Goal: Information Seeking & Learning: Understand process/instructions

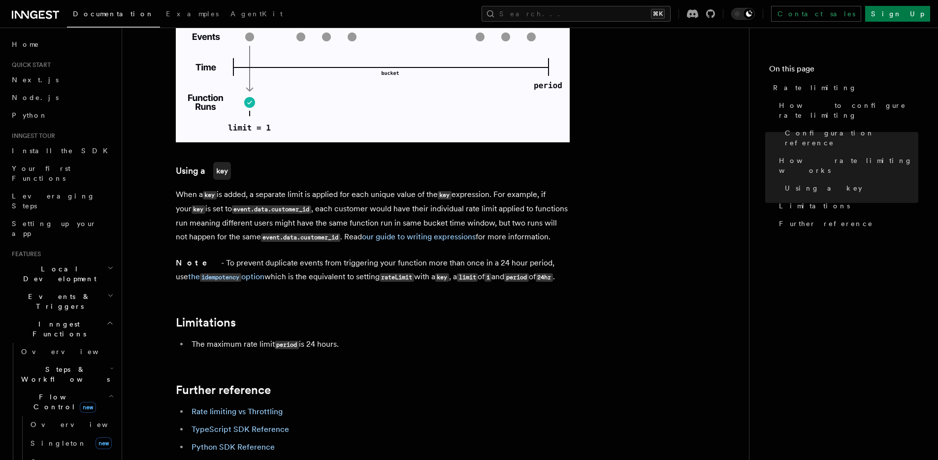
scroll to position [1410, 0]
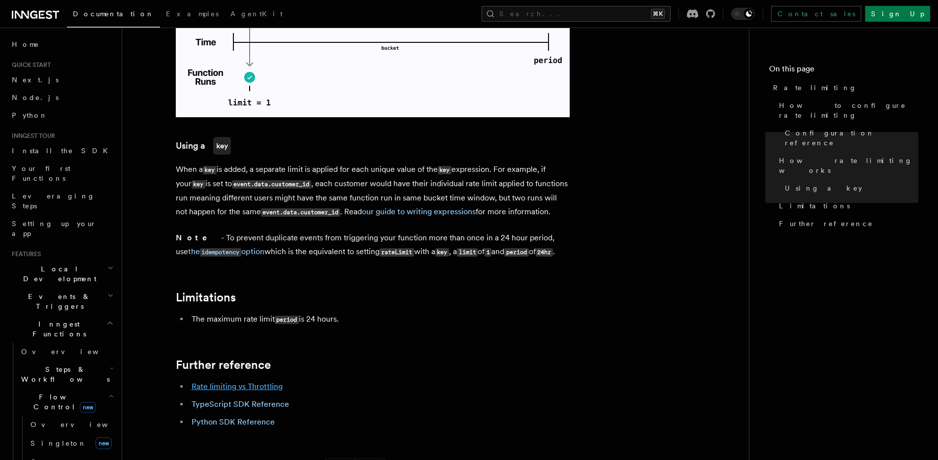
click at [246, 382] on link "Rate limiting vs Throttling" at bounding box center [237, 386] width 91 height 9
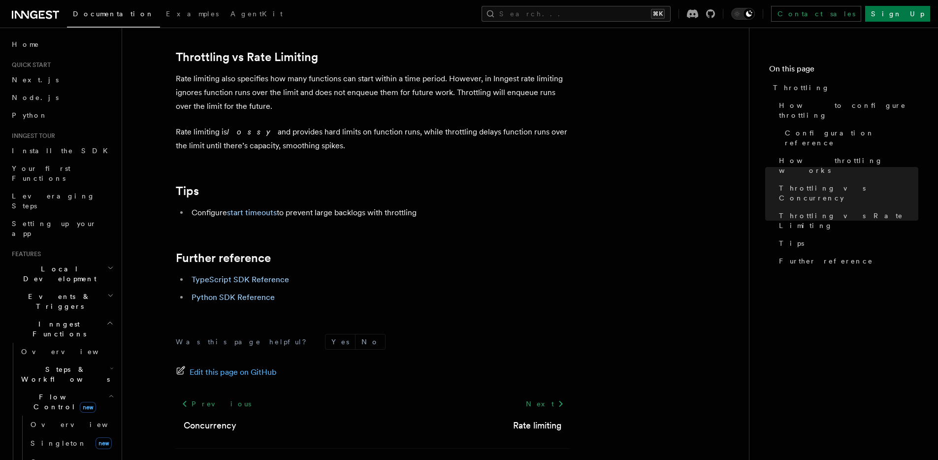
scroll to position [1050, 0]
click at [254, 214] on link "start timeouts" at bounding box center [252, 213] width 50 height 9
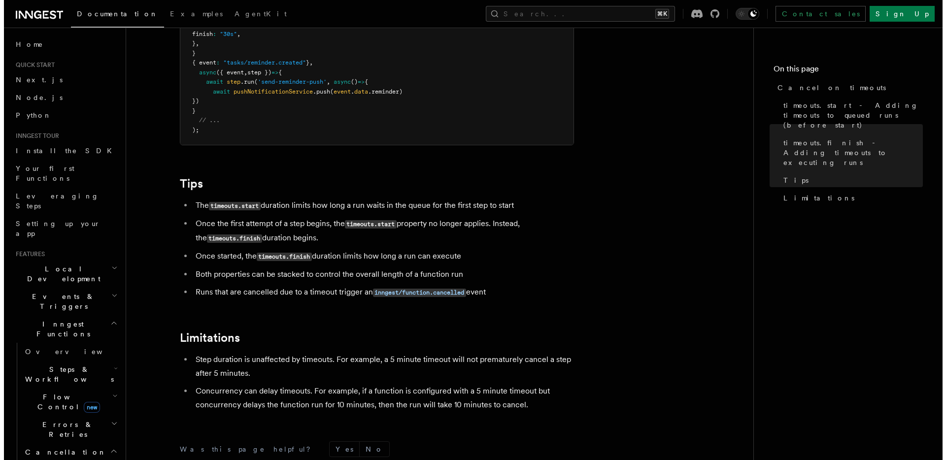
scroll to position [903, 0]
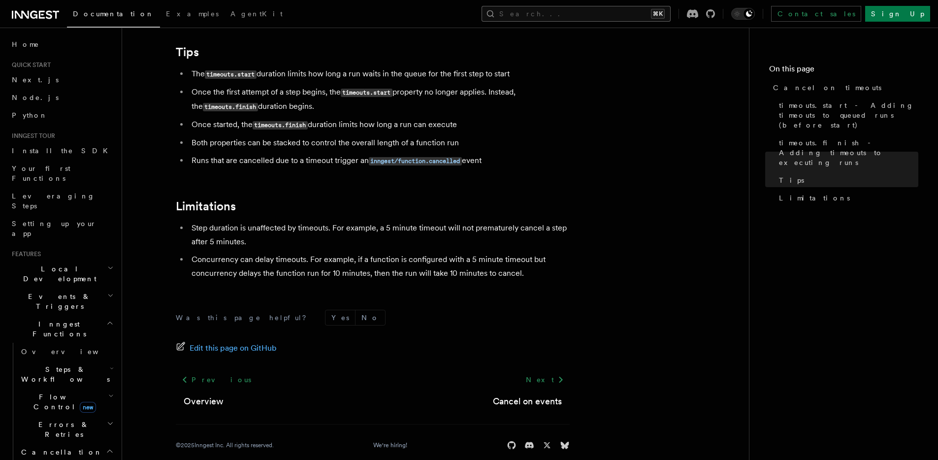
click at [636, 18] on button "Search... ⌘K" at bounding box center [576, 14] width 189 height 16
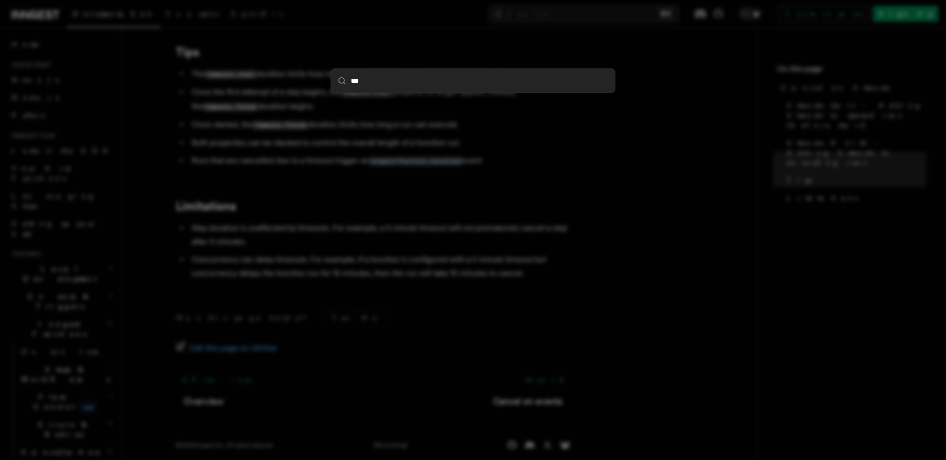
type input "****"
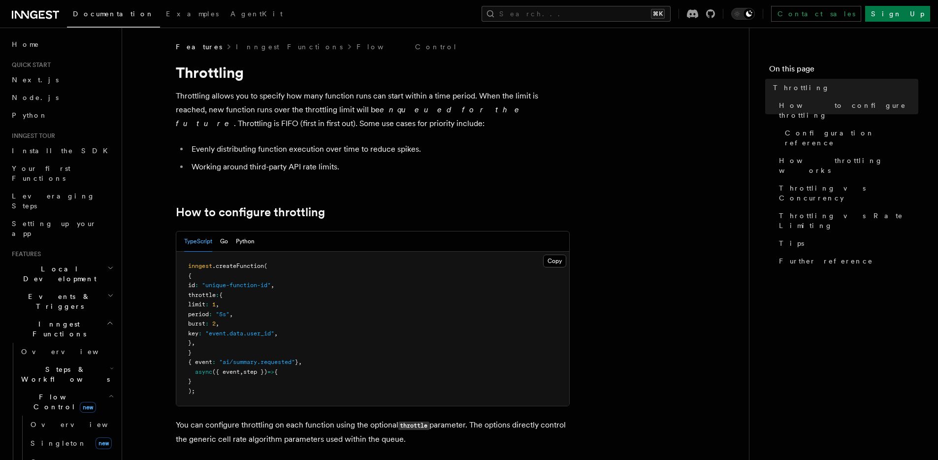
scroll to position [2, 0]
drag, startPoint x: 220, startPoint y: 346, endPoint x: 170, endPoint y: 296, distance: 70.3
copy code "throttle : { limit : 1 , period : "5s" , burst : 2 , key : "event.data.user_id"…"
click at [383, 326] on pre "inngest .createFunction ( { id : "unique-function-id" , throttle : { limit : 1 …" at bounding box center [372, 328] width 393 height 154
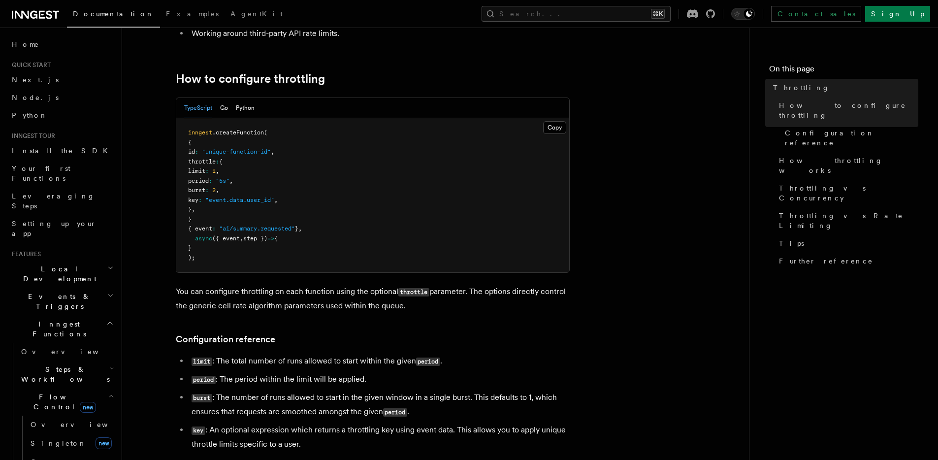
scroll to position [195, 0]
